Goal: Transaction & Acquisition: Download file/media

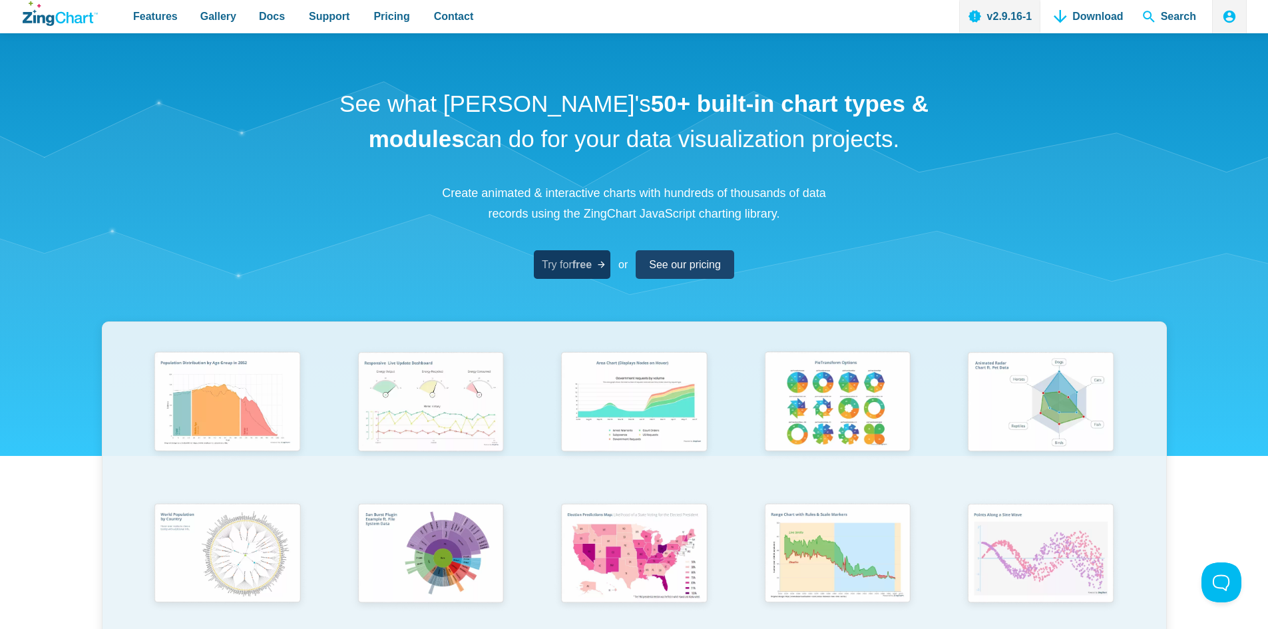
click at [569, 266] on span "Try for free" at bounding box center [567, 265] width 50 height 18
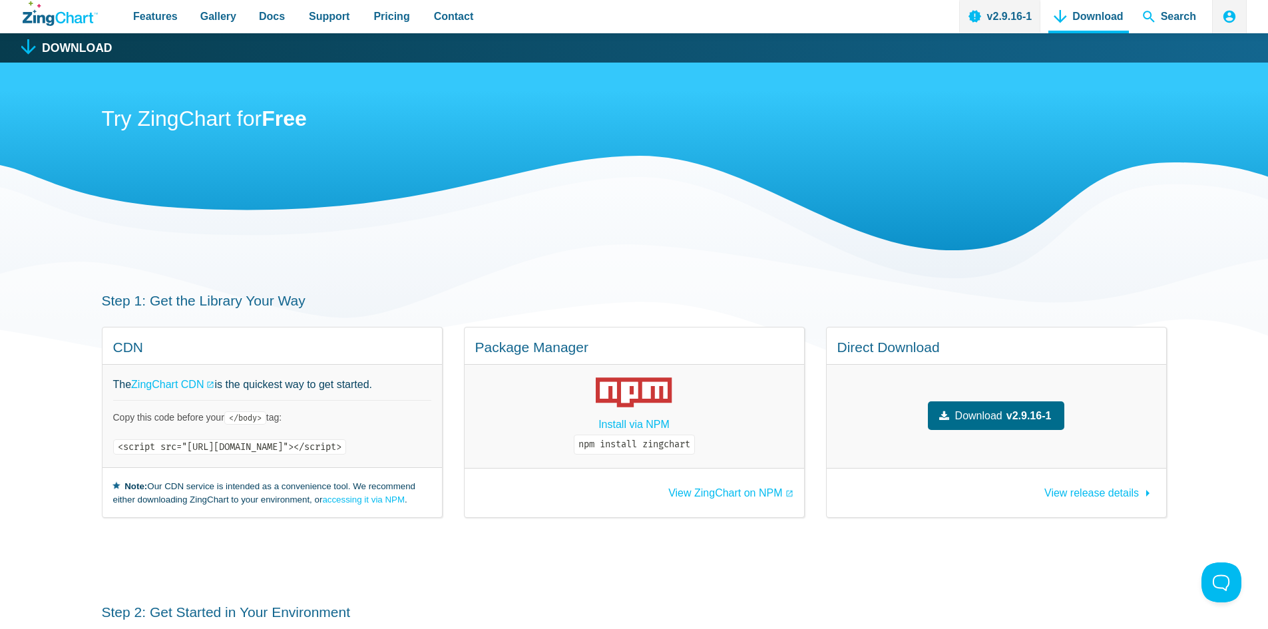
drag, startPoint x: 486, startPoint y: 449, endPoint x: 77, endPoint y: 456, distance: 409.5
click at [77, 456] on section "Step 1: Get the Library Your Way CDN The ZingChart CDN is the quickest way to g…" at bounding box center [634, 405] width 1268 height 312
copy code "<script src="https://cdn.zingchart.com/zingchart.min.js"></script>"
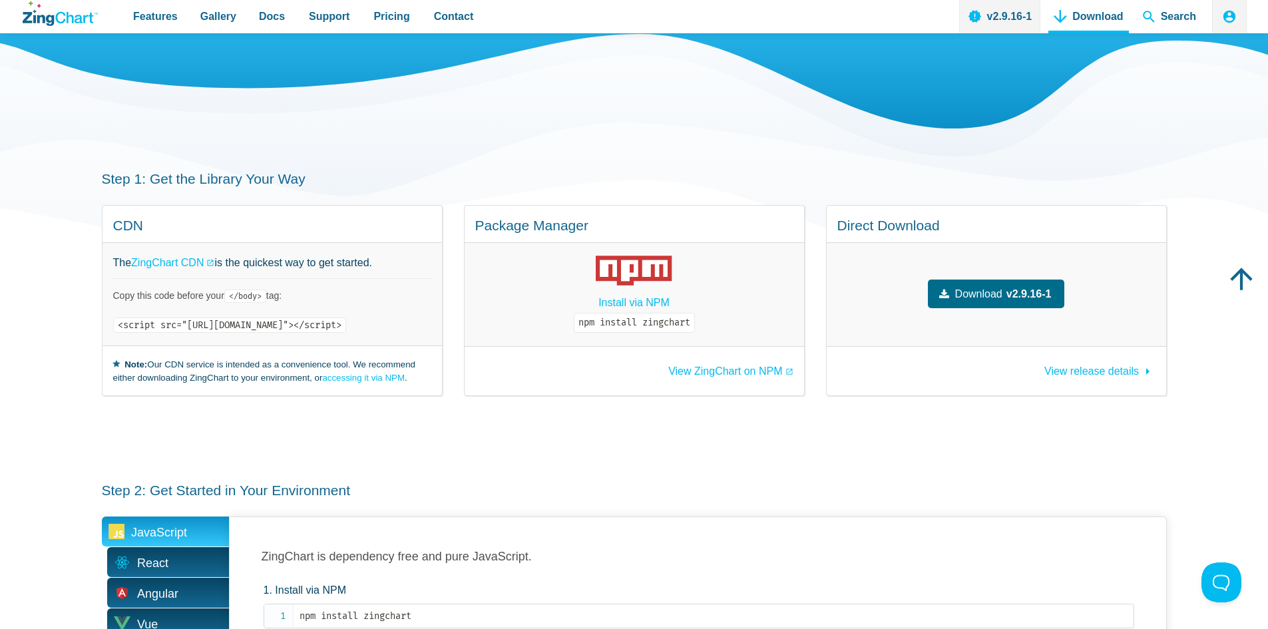
scroll to position [138, 0]
